Goal: Task Accomplishment & Management: Complete application form

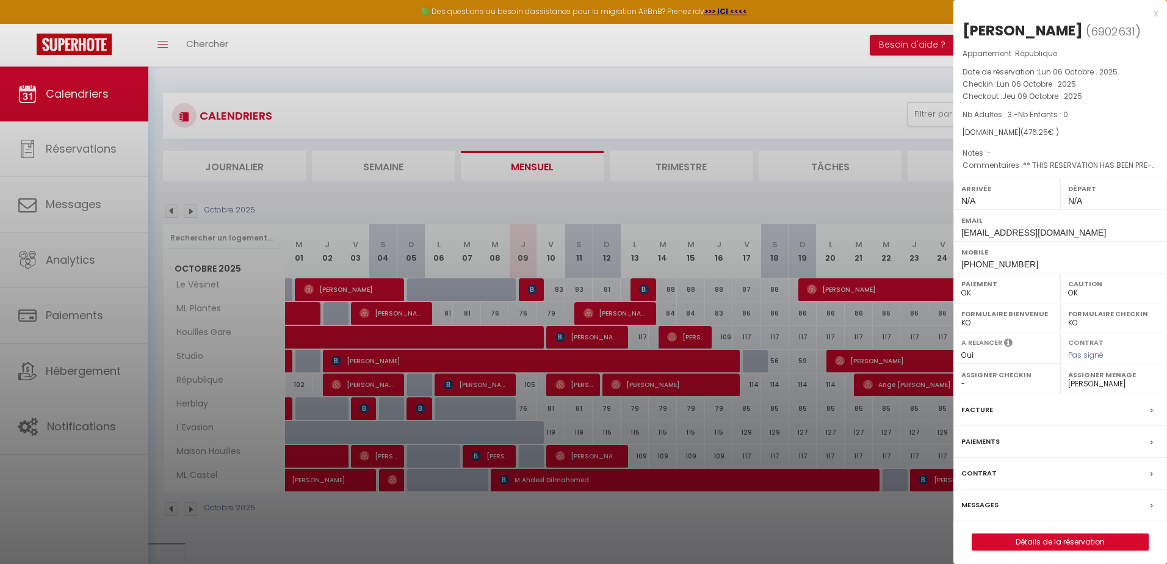
select select "0"
select select "50758"
click at [1155, 18] on div "x" at bounding box center [1055, 13] width 204 height 15
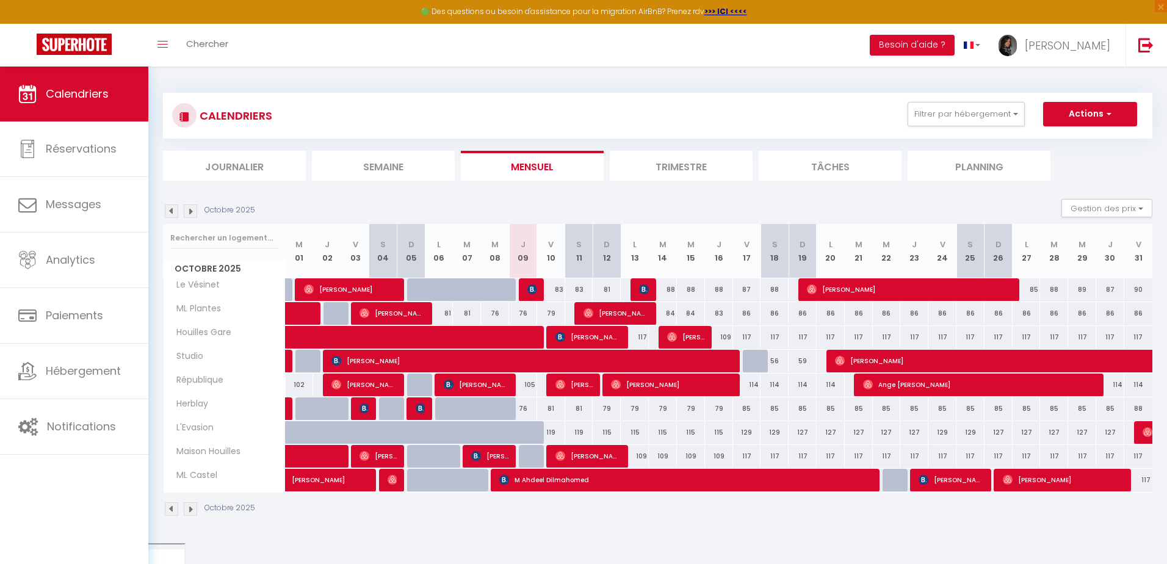
click at [558, 292] on div "83" at bounding box center [551, 289] width 28 height 23
type input "83"
type input "Ven 10 Octobre 2025"
type input "[DATE]"
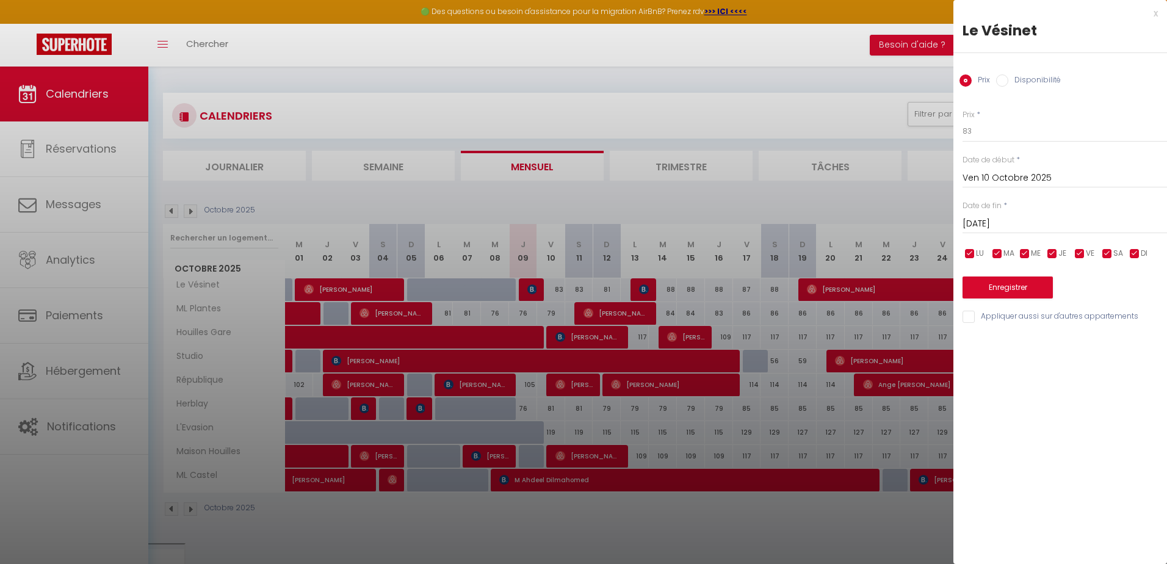
click at [1014, 79] on label "Disponibilité" at bounding box center [1034, 80] width 52 height 13
click at [1008, 79] on input "Disponibilité" at bounding box center [1002, 80] width 12 height 12
radio input "true"
radio input "false"
click at [991, 128] on select "Disponible Indisponible" at bounding box center [1065, 131] width 204 height 23
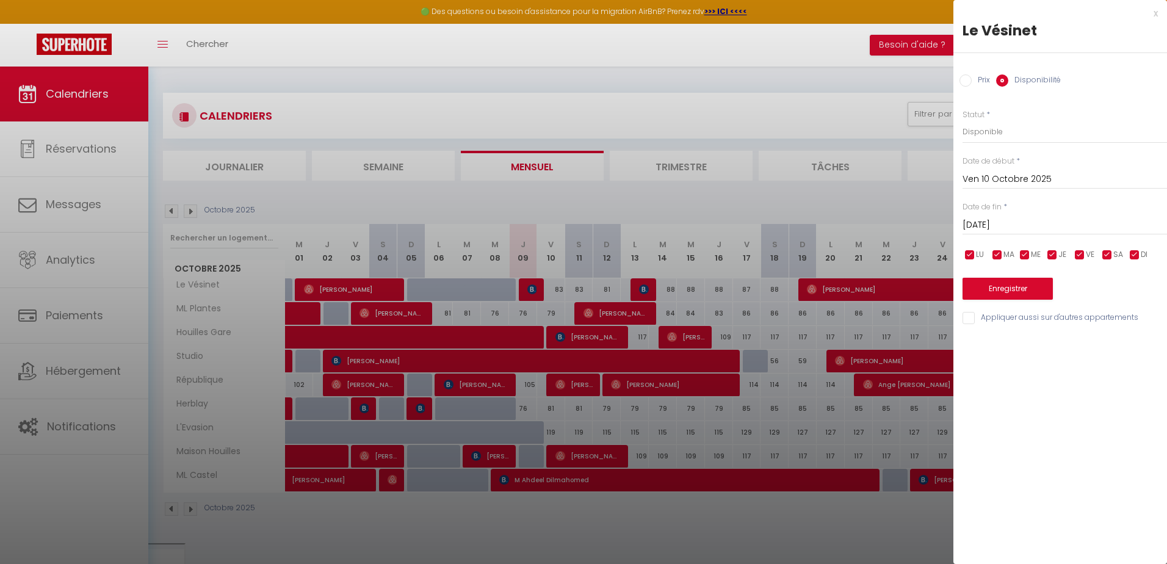
click at [1156, 15] on div "x" at bounding box center [1055, 13] width 204 height 15
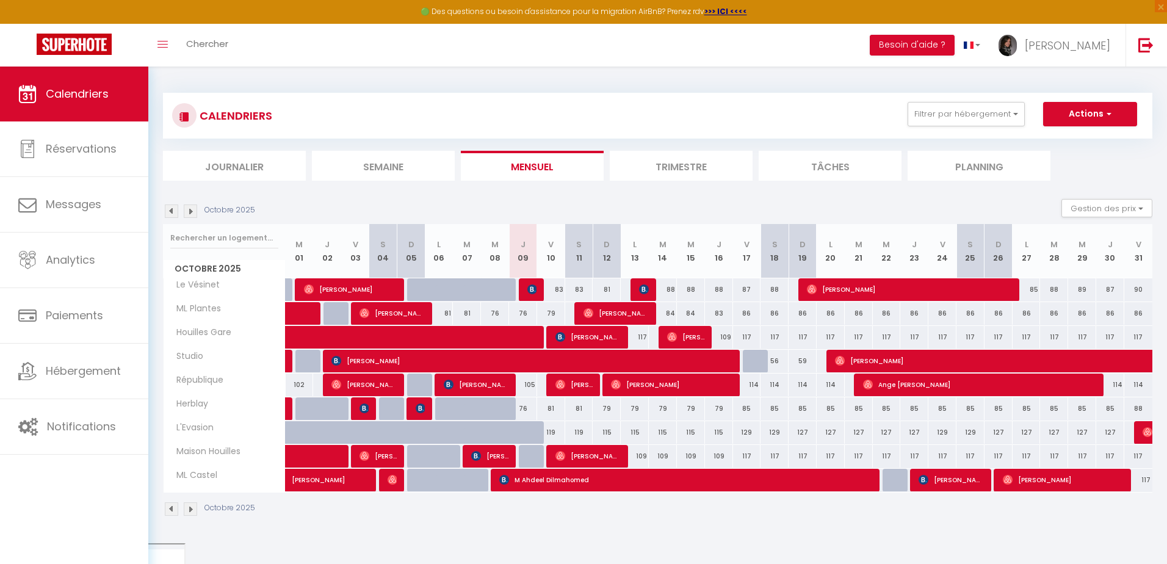
click at [554, 284] on div "83" at bounding box center [551, 289] width 28 height 23
select select "1"
type input "Ven 10 Octobre 2025"
type input "[DATE]"
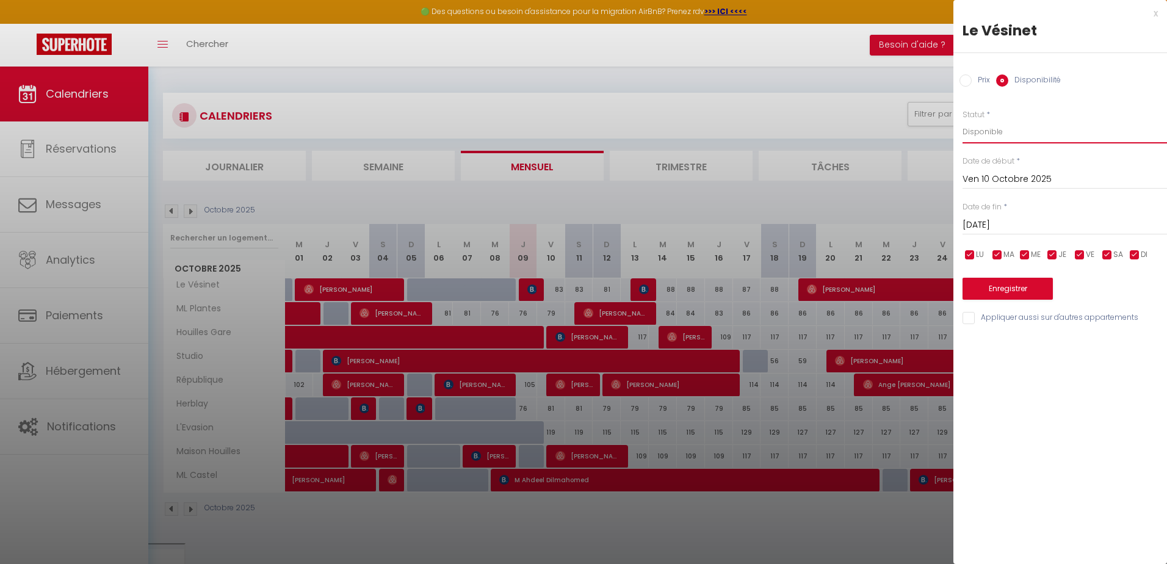
click at [991, 136] on select "Disponible Indisponible" at bounding box center [1065, 131] width 204 height 23
select select "0"
click at [963, 120] on select "Disponible Indisponible" at bounding box center [1065, 131] width 204 height 23
click at [1010, 285] on button "Enregistrer" at bounding box center [1008, 289] width 90 height 22
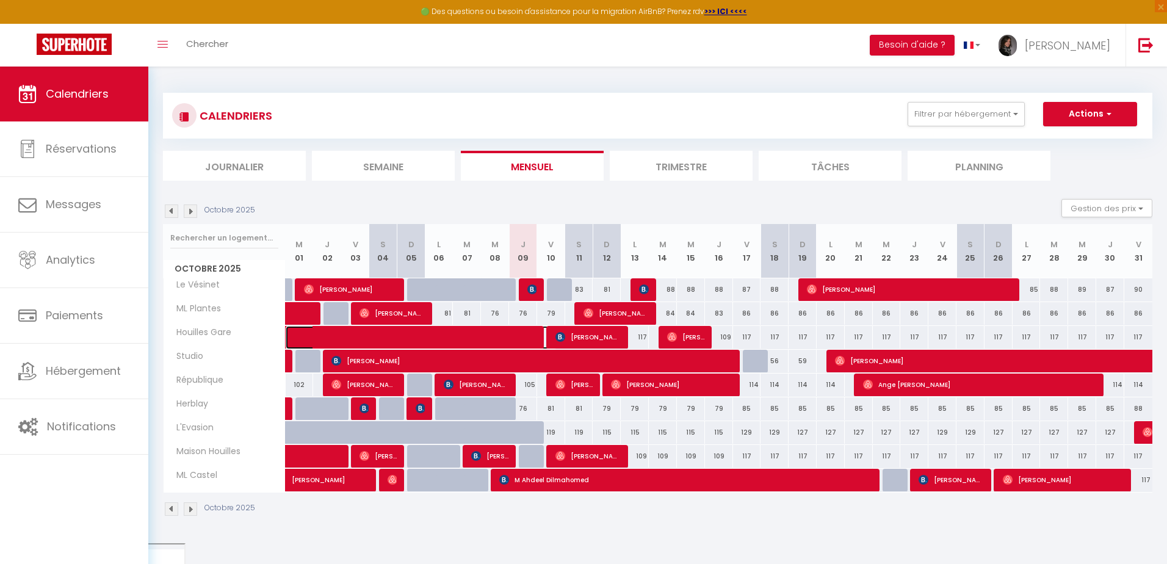
click at [437, 344] on span at bounding box center [430, 337] width 253 height 23
select select
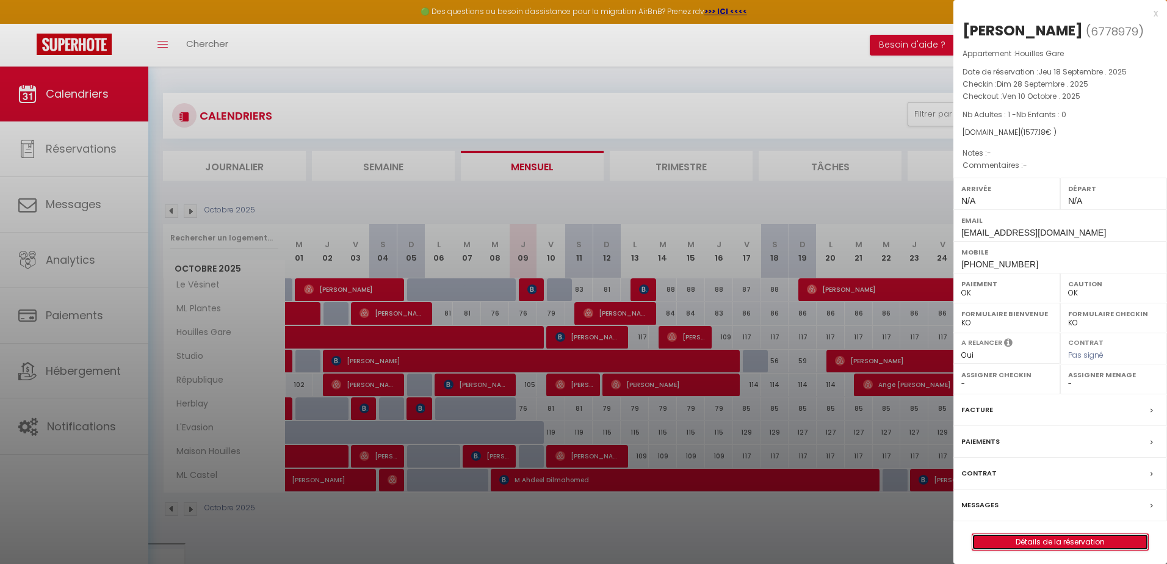
click at [1041, 547] on link "Détails de la réservation" at bounding box center [1060, 542] width 176 height 16
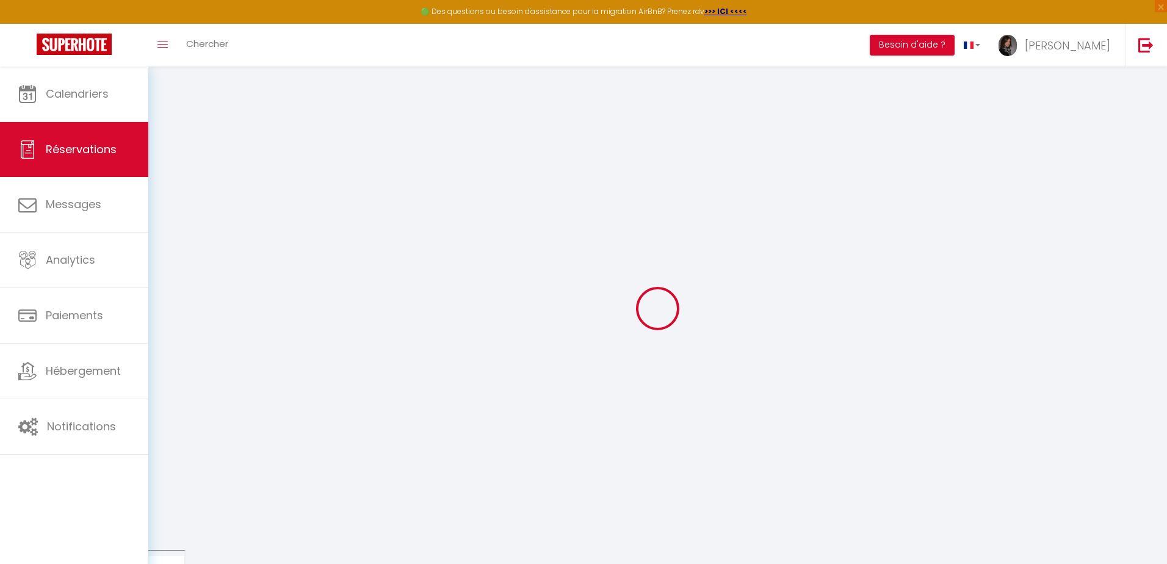
type input "[PERSON_NAME]"
type input "Manfouo"
type input "[EMAIL_ADDRESS][DOMAIN_NAME]"
type input "[PHONE_NUMBER]"
select select
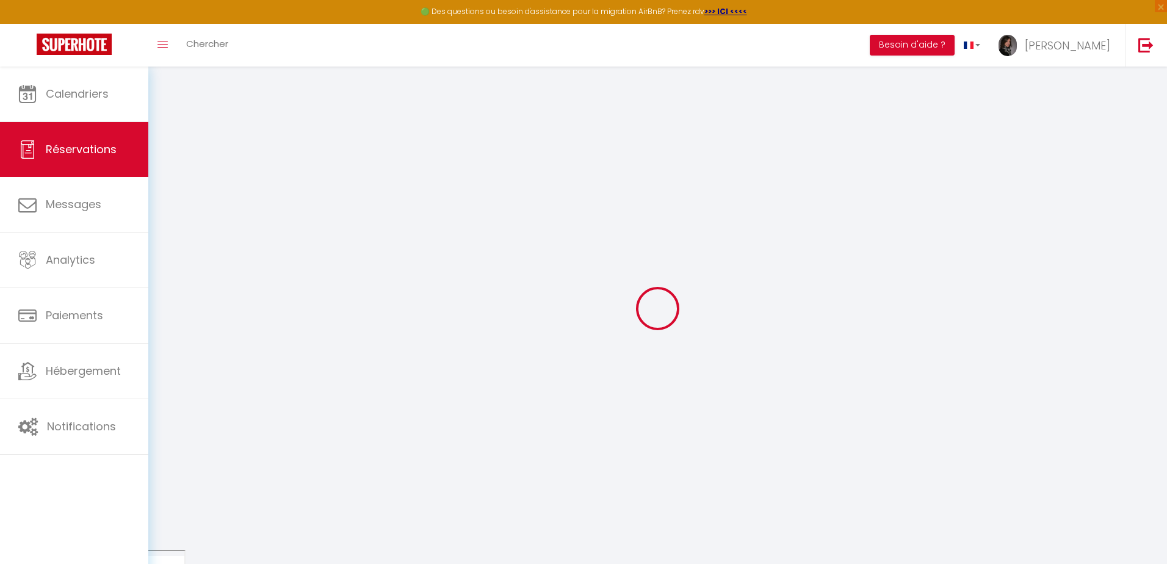
type input "259.63"
select select "72301"
select select "1"
select select
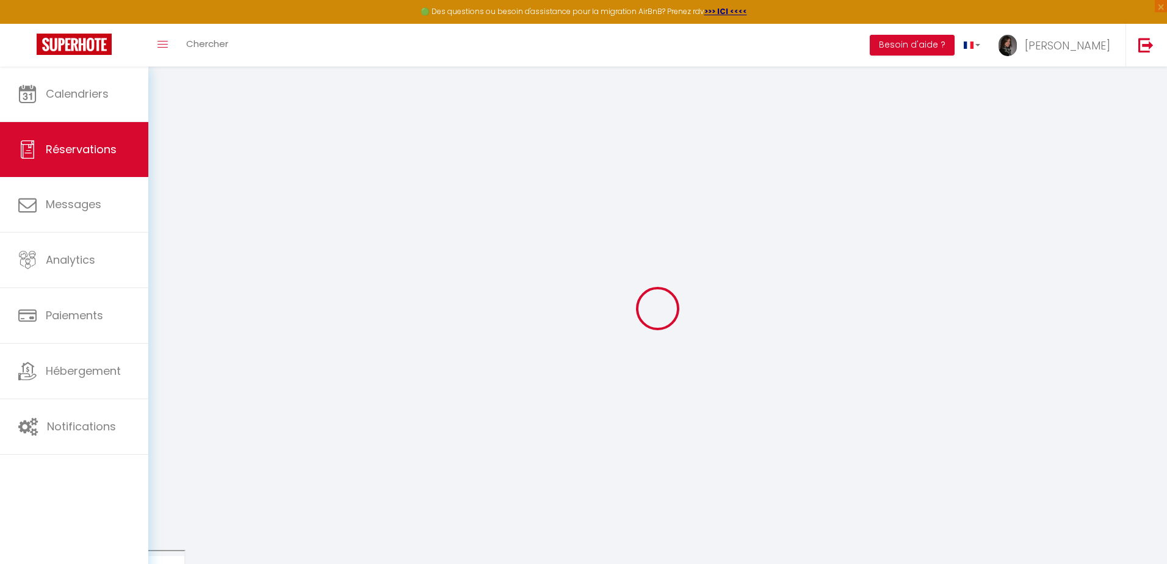
type input "1"
select select "12"
select select
type input "1382.4"
checkbox input "false"
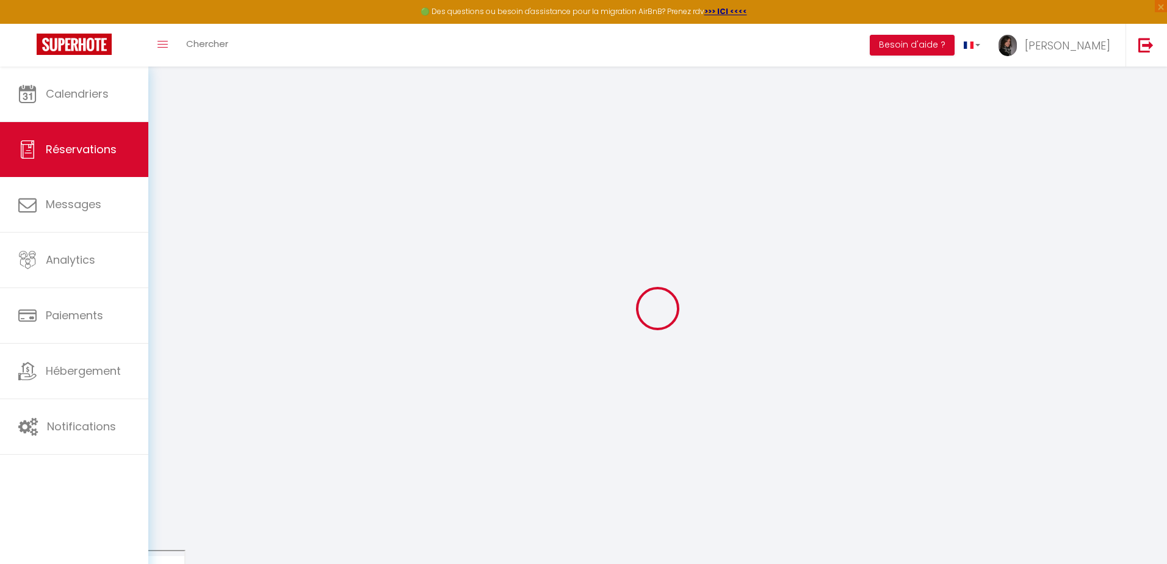
type input "0"
select select "1"
type input "60"
type input "0"
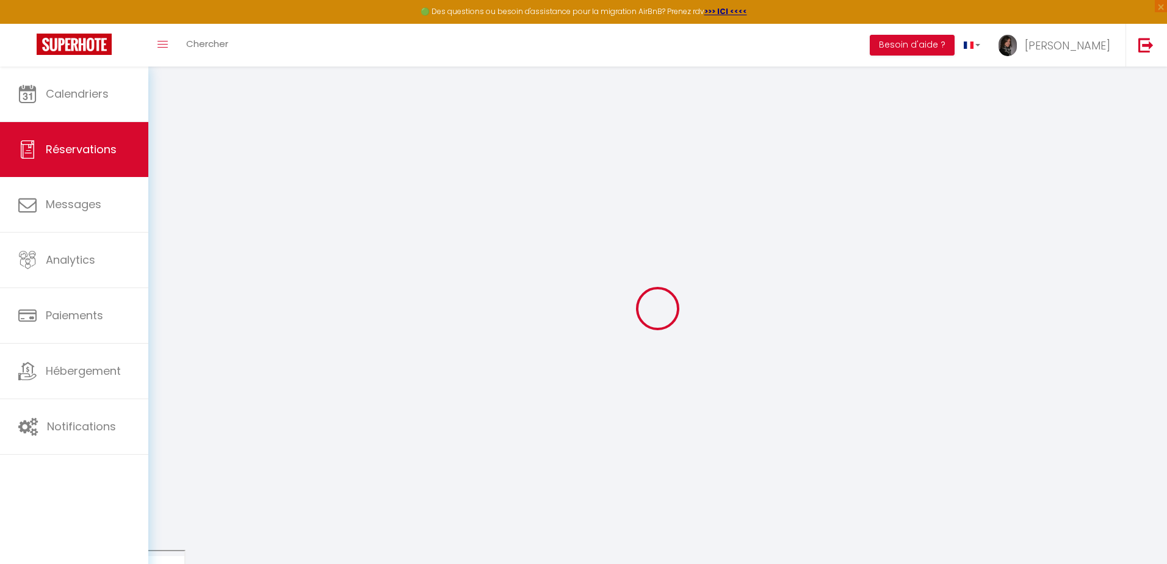
select select
select select "15"
checkbox input "false"
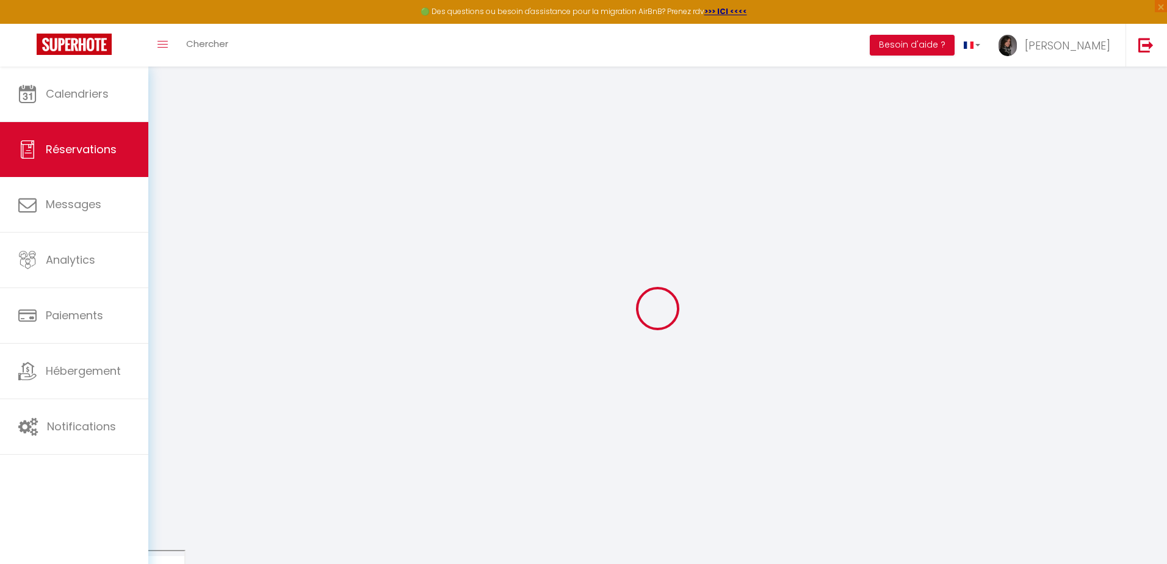
select select
checkbox input "false"
select select
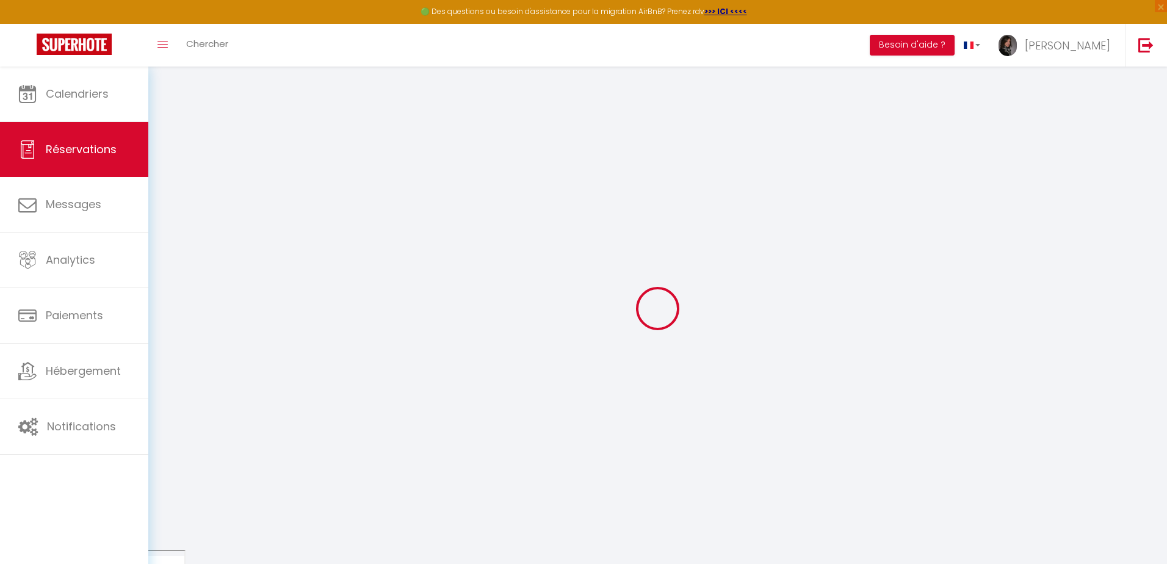
select select
checkbox input "false"
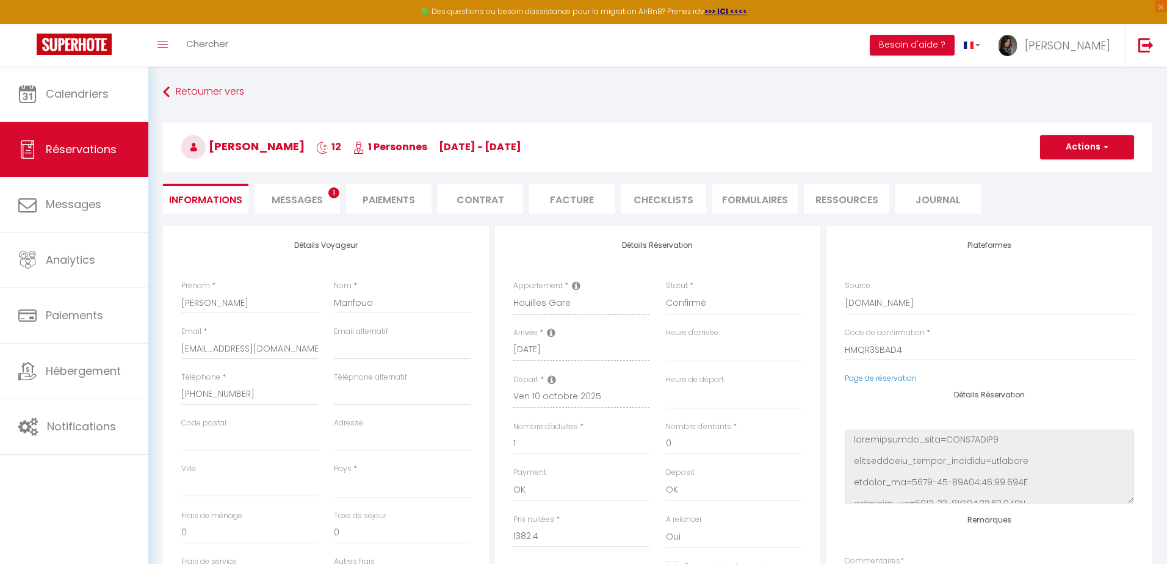
select select
type input "60"
type input "134.78"
select select
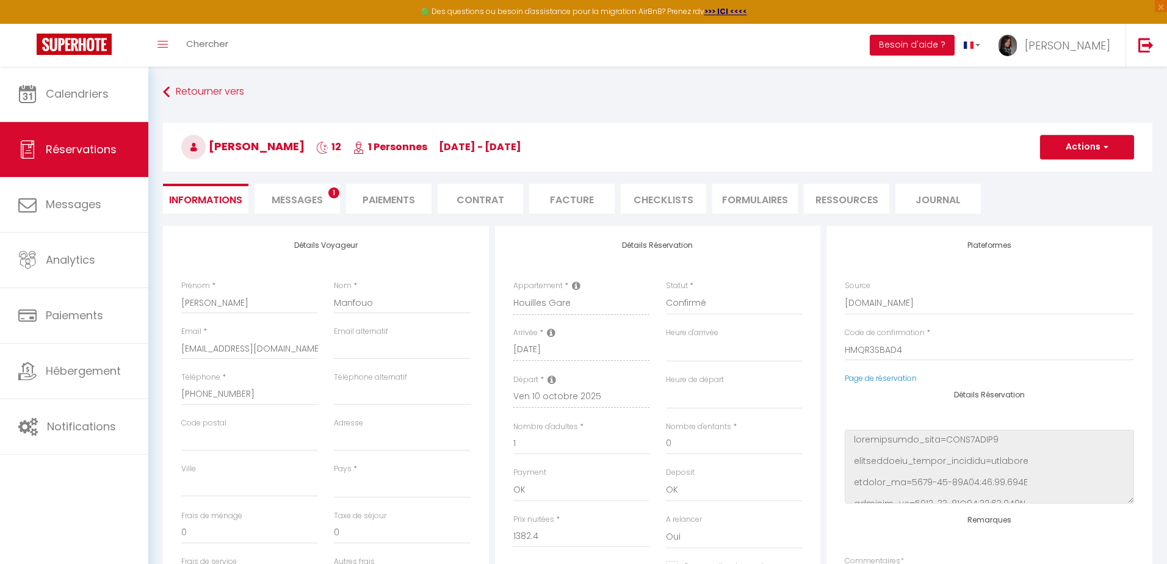
checkbox input "false"
select select
checkbox input "false"
select select
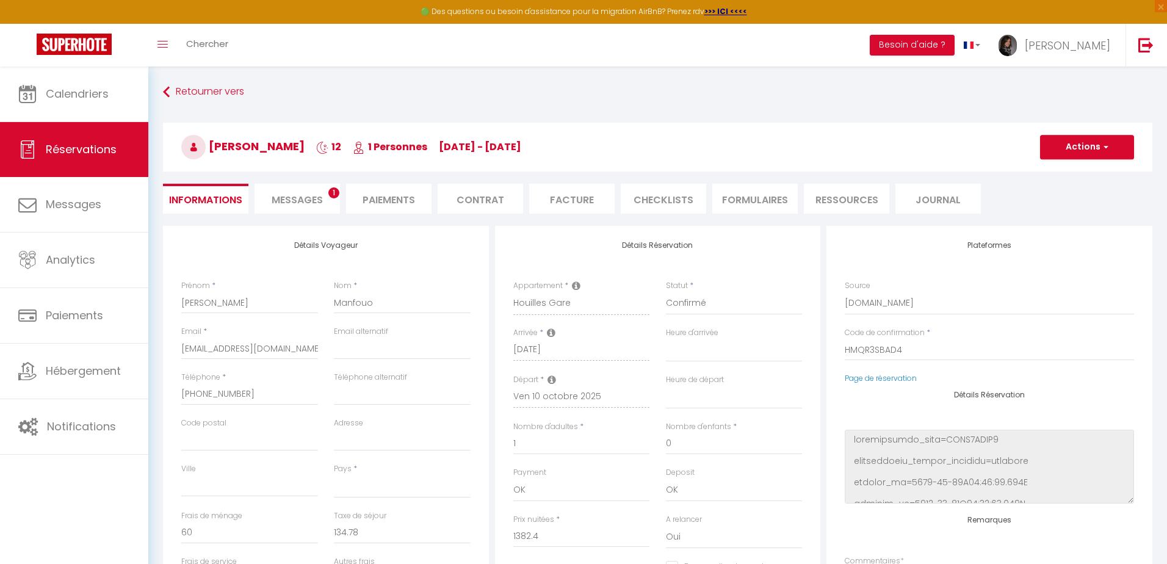
click at [297, 203] on span "Messages" at bounding box center [297, 200] width 51 height 14
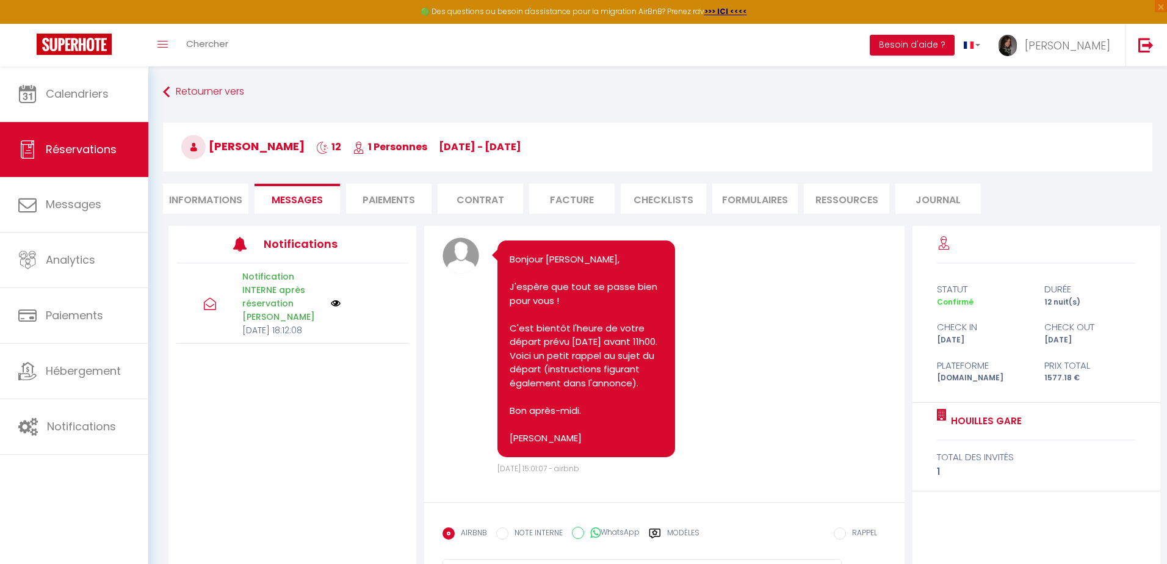
scroll to position [2838, 0]
click at [396, 202] on li "Paiements" at bounding box center [388, 199] width 85 height 30
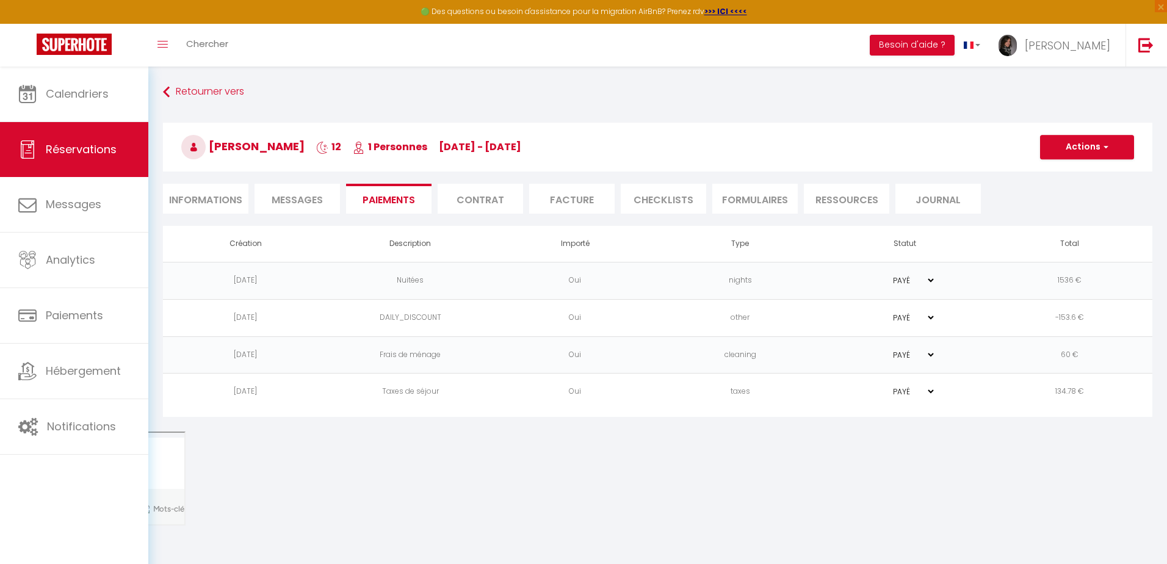
click at [295, 203] on span "Messages" at bounding box center [297, 200] width 51 height 14
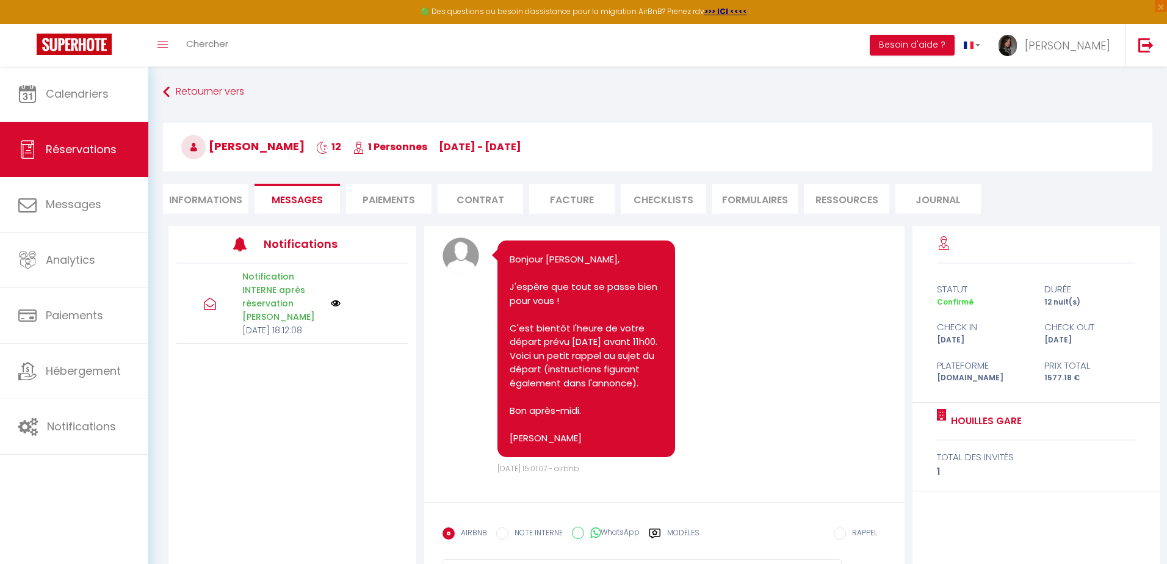
click at [396, 205] on li "Paiements" at bounding box center [388, 199] width 85 height 30
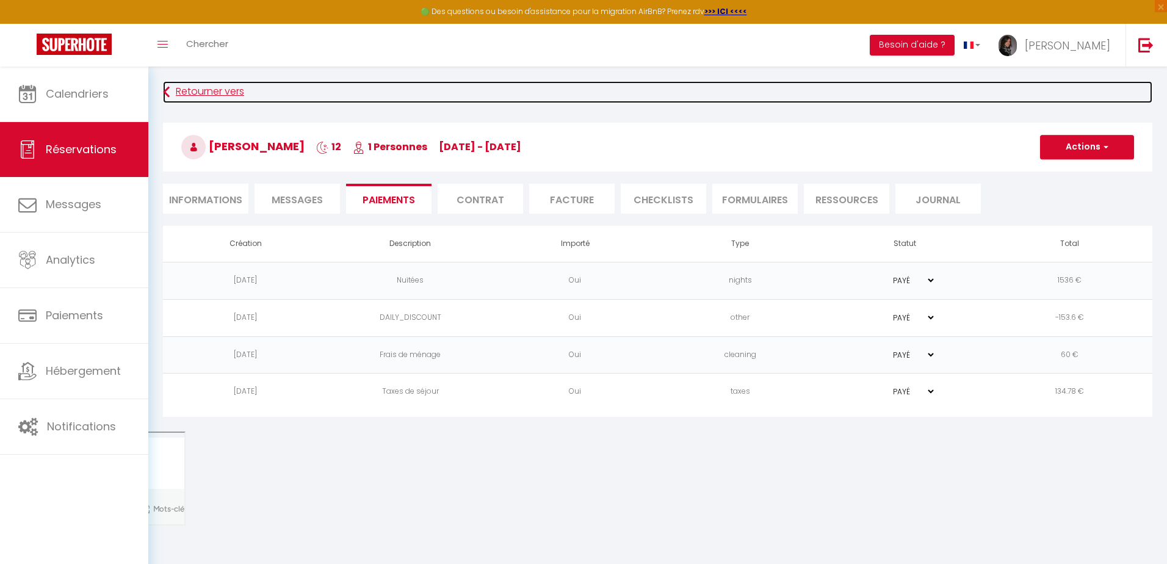
click at [205, 84] on link "Retourner vers" at bounding box center [657, 92] width 989 height 22
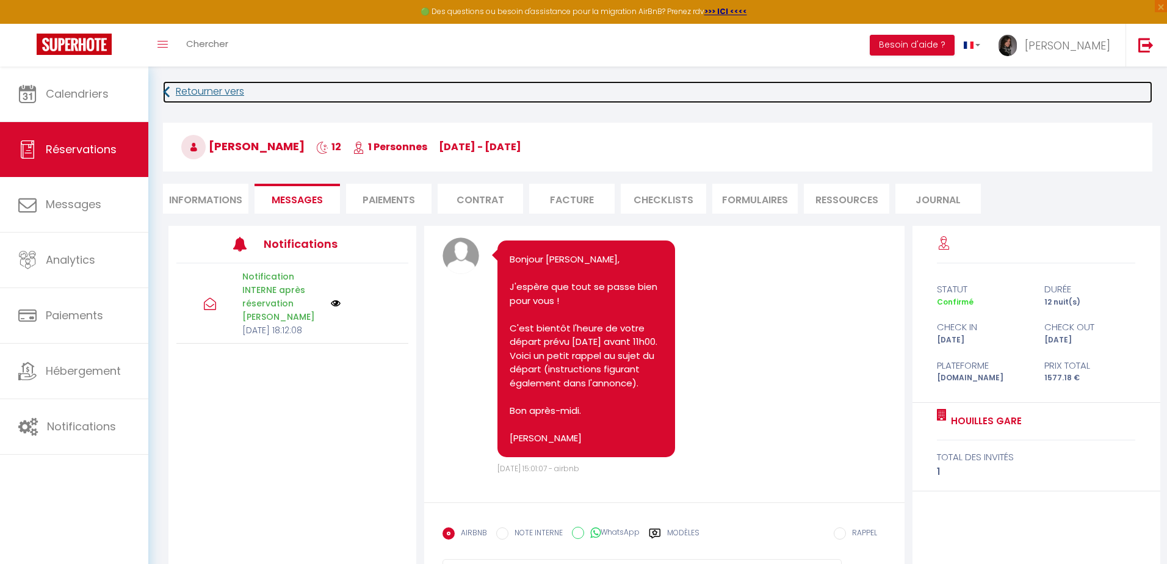
scroll to position [2838, 0]
click at [243, 95] on link "Retourner vers" at bounding box center [657, 92] width 989 height 22
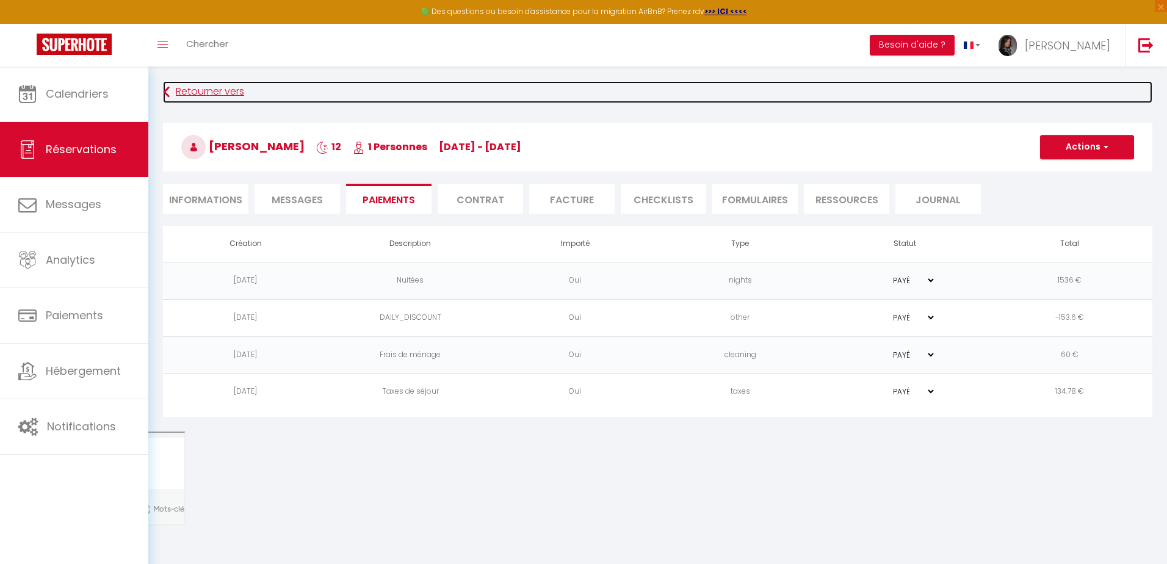
click at [195, 92] on link "Retourner vers" at bounding box center [657, 92] width 989 height 22
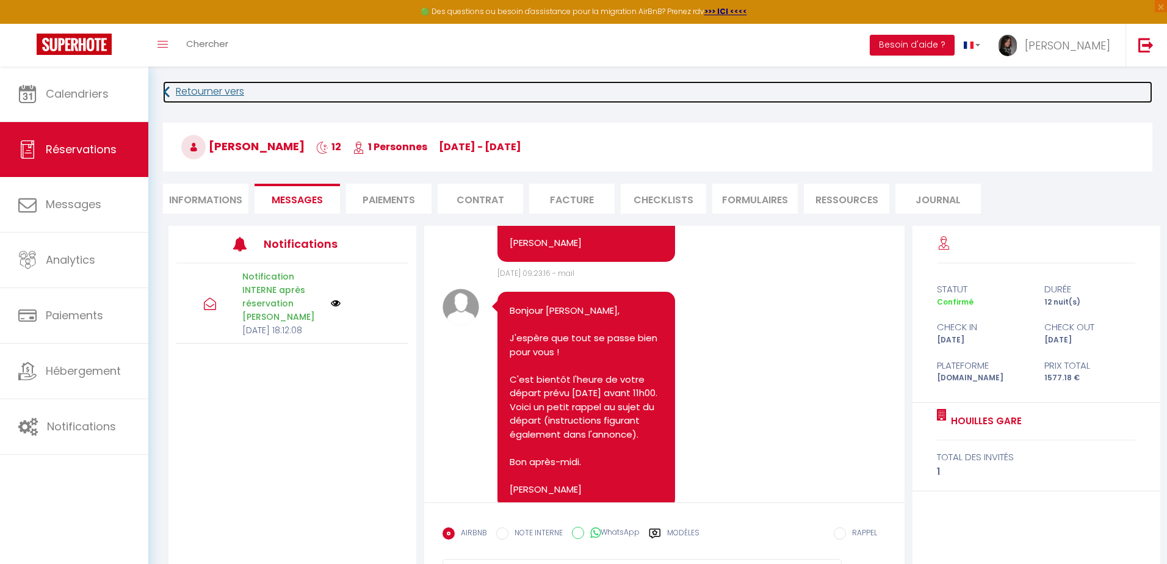
scroll to position [2472, 0]
